Goal: Information Seeking & Learning: Learn about a topic

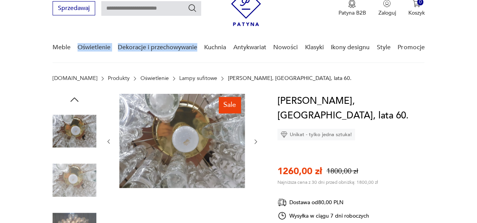
click at [257, 138] on icon "button" at bounding box center [256, 141] width 6 height 6
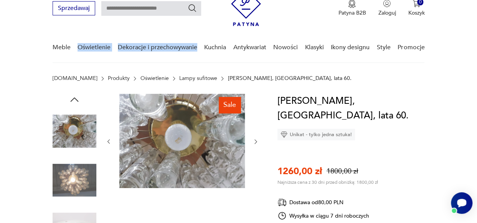
click at [257, 138] on icon "button" at bounding box center [256, 141] width 6 height 6
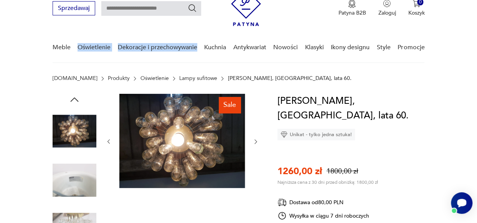
click at [257, 138] on icon "button" at bounding box center [256, 141] width 6 height 6
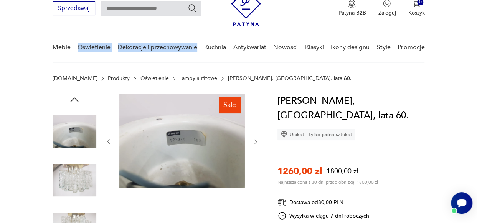
click at [257, 138] on icon "button" at bounding box center [256, 141] width 6 height 6
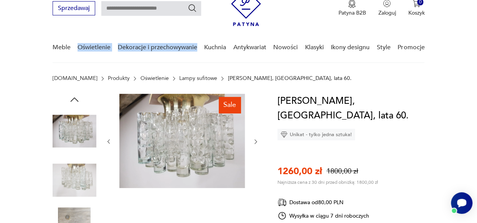
click at [257, 138] on icon "button" at bounding box center [256, 141] width 6 height 6
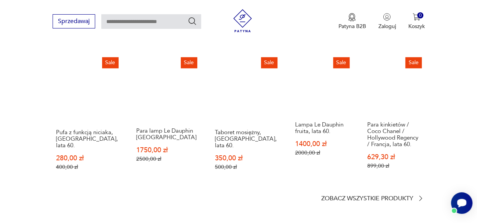
scroll to position [997, 0]
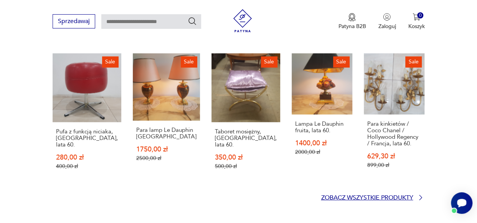
click at [420, 195] on icon at bounding box center [421, 197] width 3 height 5
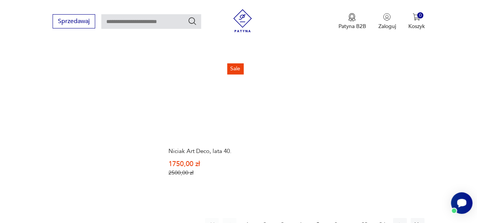
scroll to position [1070, 0]
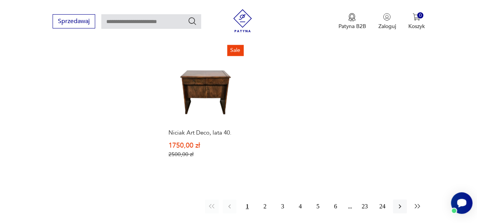
click at [417, 202] on icon "button" at bounding box center [418, 206] width 8 height 8
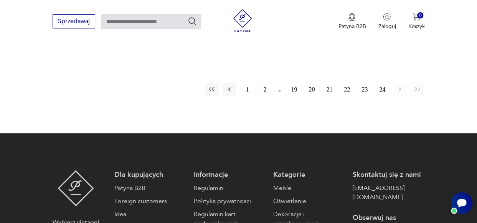
scroll to position [685, 0]
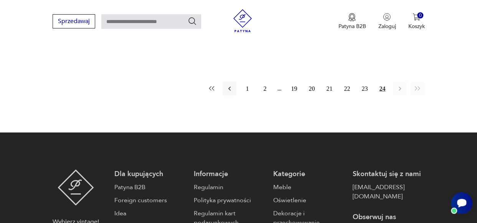
click at [211, 88] on icon "button" at bounding box center [212, 88] width 8 height 8
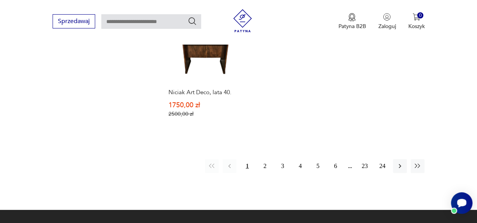
scroll to position [1111, 0]
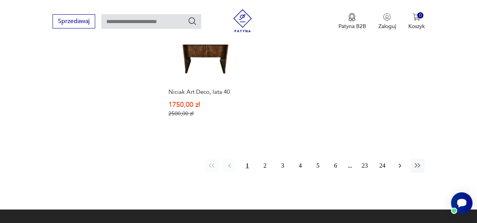
click at [399, 162] on icon "button" at bounding box center [400, 166] width 8 height 8
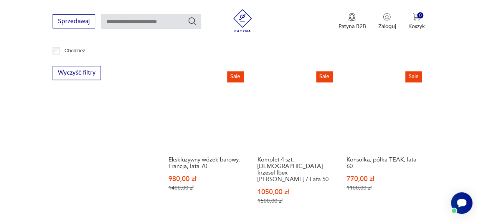
scroll to position [565, 0]
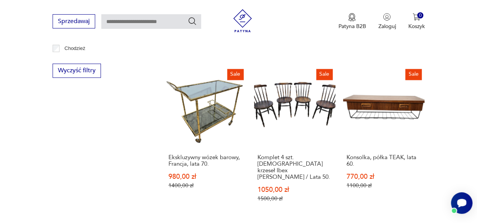
drag, startPoint x: 369, startPoint y: 122, endPoint x: 134, endPoint y: 122, distance: 235.8
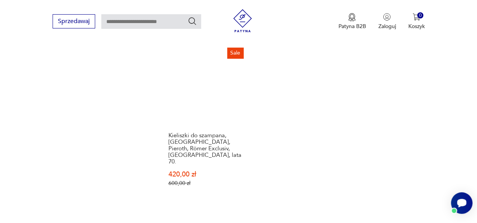
scroll to position [1075, 0]
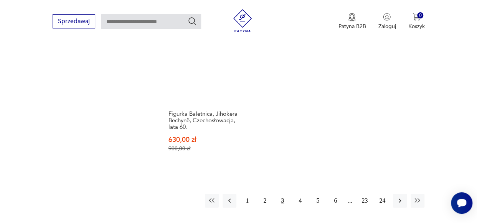
scroll to position [1076, 0]
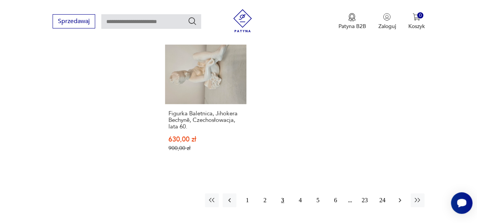
click at [400, 198] on icon "button" at bounding box center [400, 200] width 2 height 4
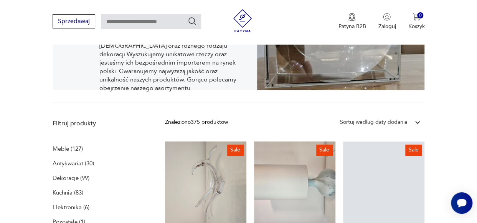
scroll to position [248, 0]
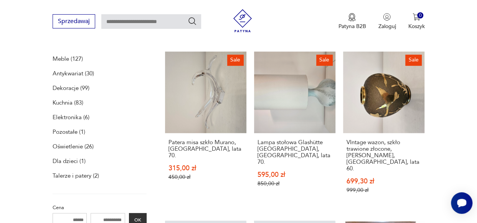
drag, startPoint x: 149, startPoint y: 144, endPoint x: 74, endPoint y: 144, distance: 75.6
click at [81, 129] on div "Meble (127) Antykwariat (30) Dekoracje (99) Kuchnia (83) Elektronika (6) Pozost…" at bounding box center [100, 123] width 94 height 141
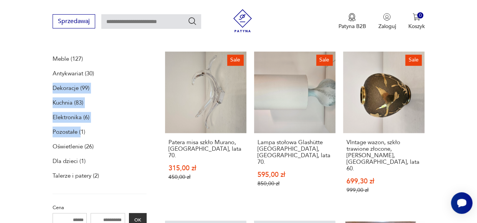
click at [74, 144] on p "Oświetlenie (26)" at bounding box center [73, 146] width 41 height 11
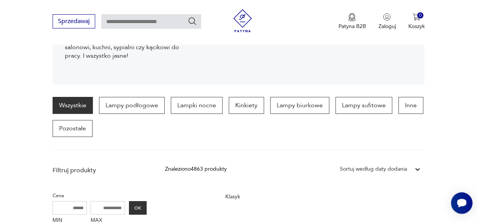
scroll to position [161, 0]
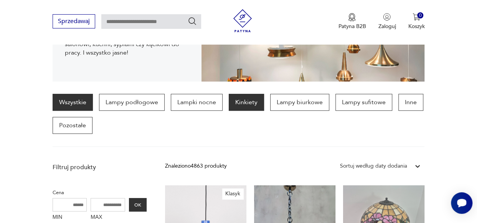
click at [241, 99] on p "Kinkiety" at bounding box center [246, 102] width 35 height 17
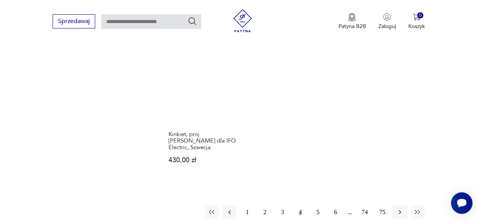
scroll to position [1105, 0]
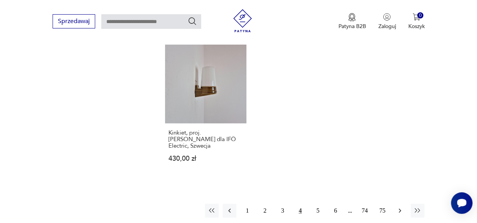
click at [397, 207] on icon "button" at bounding box center [400, 211] width 8 height 8
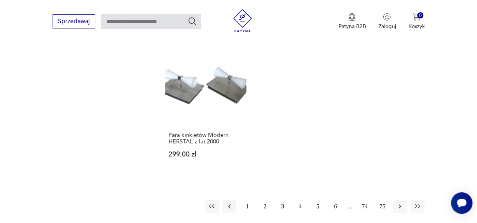
scroll to position [1088, 0]
click at [397, 202] on icon "button" at bounding box center [400, 206] width 8 height 8
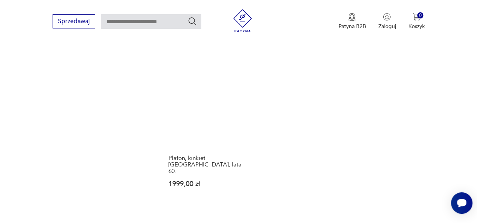
scroll to position [1081, 0]
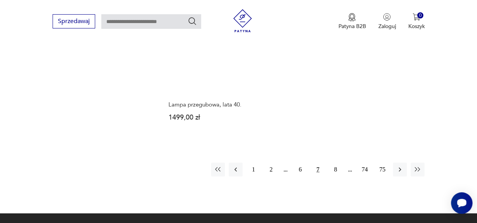
scroll to position [1127, 0]
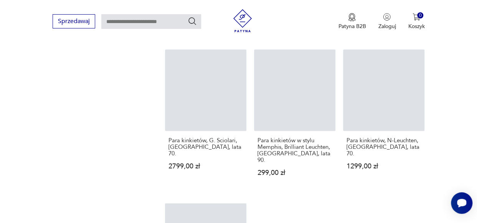
scroll to position [1081, 0]
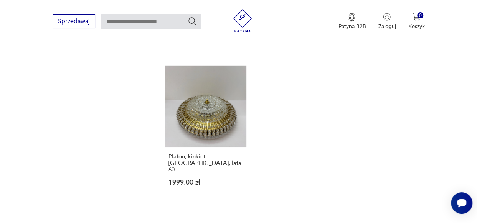
scroll to position [1088, 0]
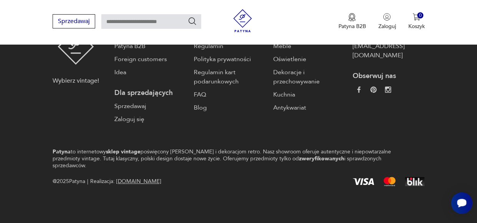
scroll to position [188, 0]
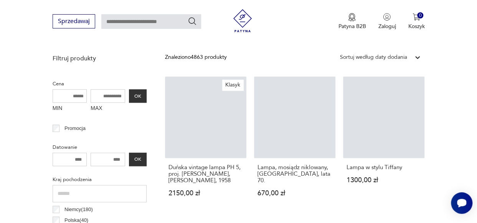
scroll to position [76, 0]
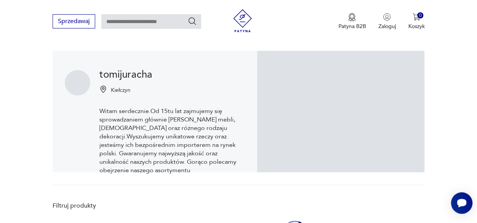
scroll to position [248, 0]
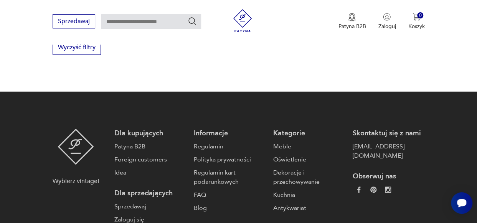
scroll to position [1075, 0]
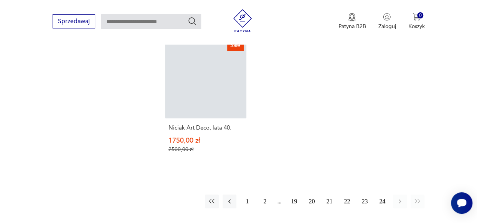
scroll to position [1070, 0]
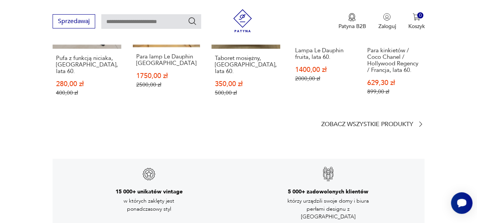
scroll to position [1349, 0]
